Goal: Find specific page/section: Find specific page/section

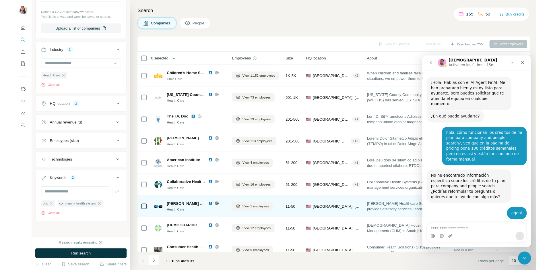
scroll to position [295, 0]
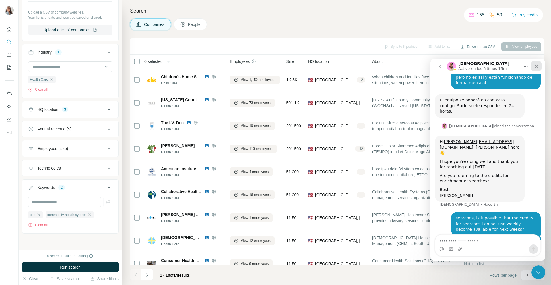
click at [534, 67] on div "Cerrar" at bounding box center [537, 66] width 10 height 10
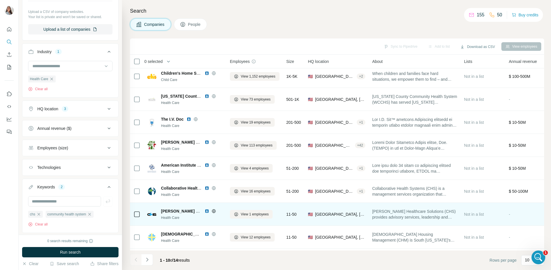
scroll to position [0, 0]
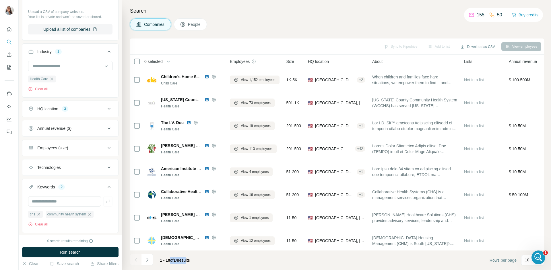
drag, startPoint x: 176, startPoint y: 262, endPoint x: 171, endPoint y: 262, distance: 5.7
click at [171, 262] on span "1 - 10 of 14 results" at bounding box center [175, 260] width 30 height 5
click at [188, 261] on span "1 - 10 of 14 results" at bounding box center [175, 260] width 30 height 5
click at [106, 109] on icon at bounding box center [109, 108] width 7 height 7
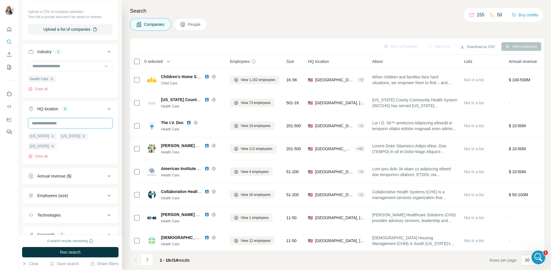
click at [48, 126] on input "text" at bounding box center [70, 123] width 84 height 10
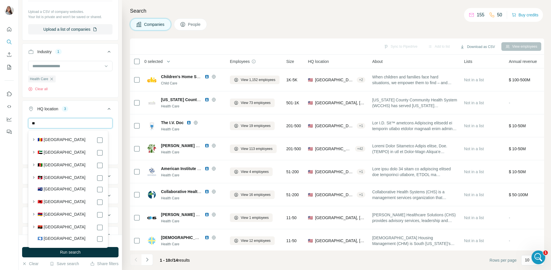
type input "*"
click at [106, 110] on icon at bounding box center [109, 108] width 7 height 7
